Goal: Information Seeking & Learning: Understand process/instructions

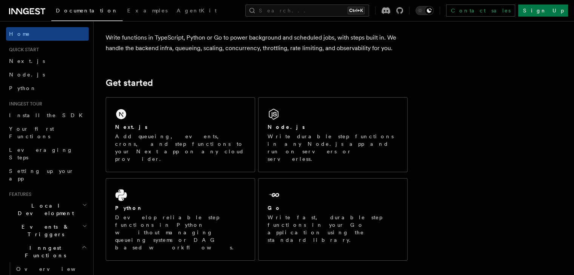
scroll to position [60, 0]
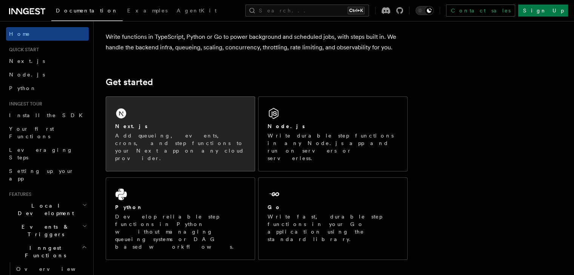
click at [199, 129] on div "Next.js" at bounding box center [180, 127] width 131 height 8
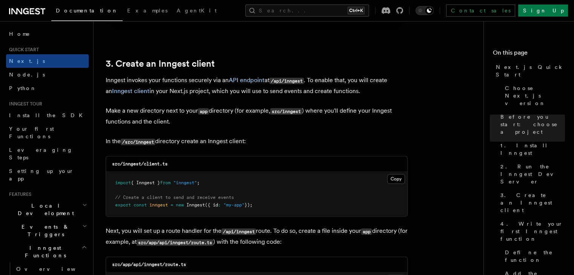
scroll to position [862, 0]
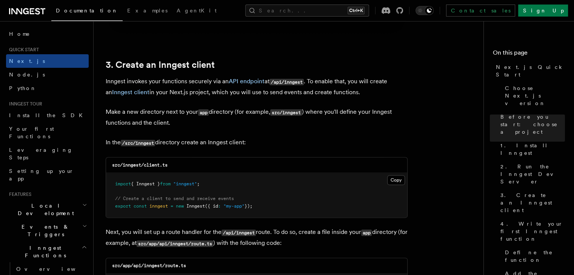
click at [245, 205] on span "});" at bounding box center [249, 206] width 8 height 5
click at [400, 183] on button "Copy Copied" at bounding box center [396, 180] width 18 height 10
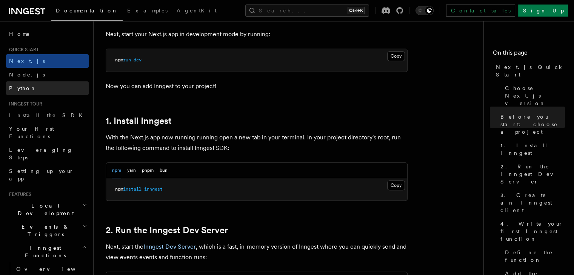
scroll to position [0, 0]
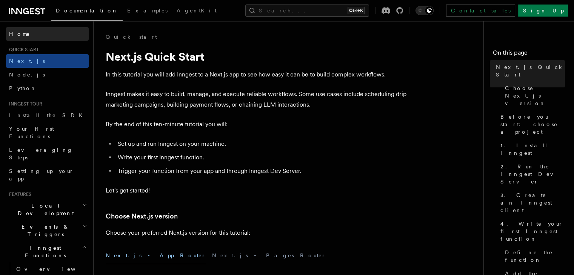
click at [14, 34] on span "Home" at bounding box center [19, 34] width 21 height 8
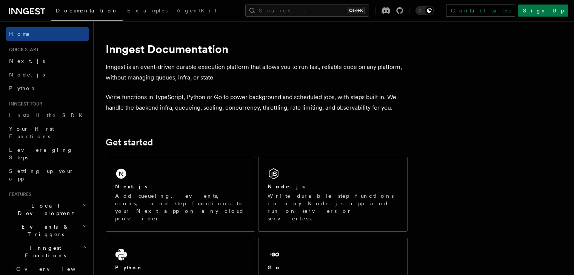
click at [14, 34] on span "Home" at bounding box center [19, 34] width 21 height 8
click at [33, 50] on span "Quick start" at bounding box center [22, 50] width 33 height 6
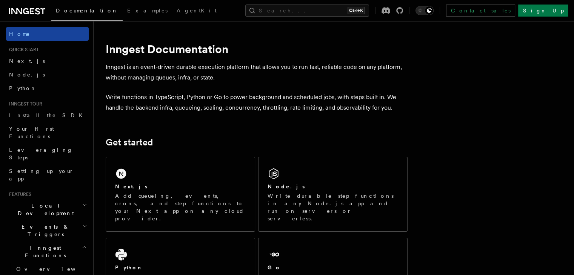
click at [25, 31] on link "Home" at bounding box center [47, 34] width 83 height 14
